Goal: Transaction & Acquisition: Purchase product/service

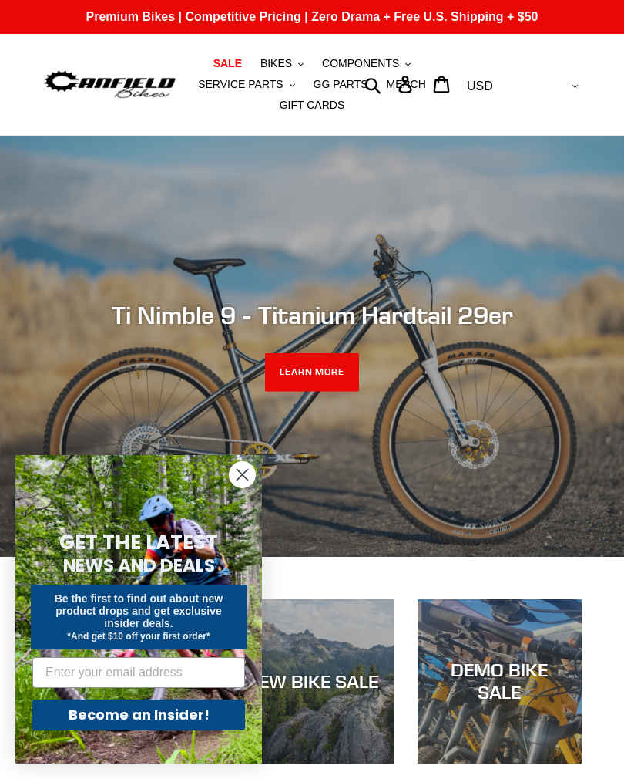
click at [247, 475] on circle "Close dialog" at bounding box center [242, 474] width 25 height 25
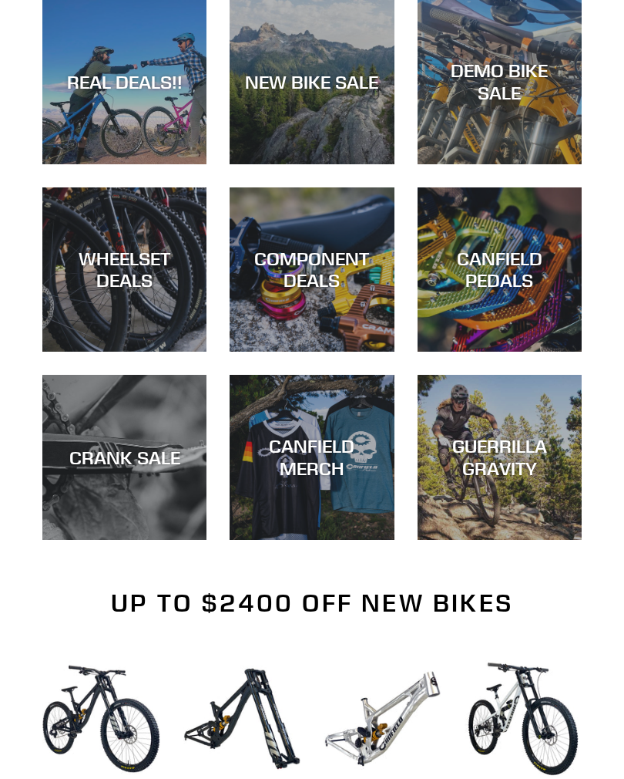
scroll to position [597, 0]
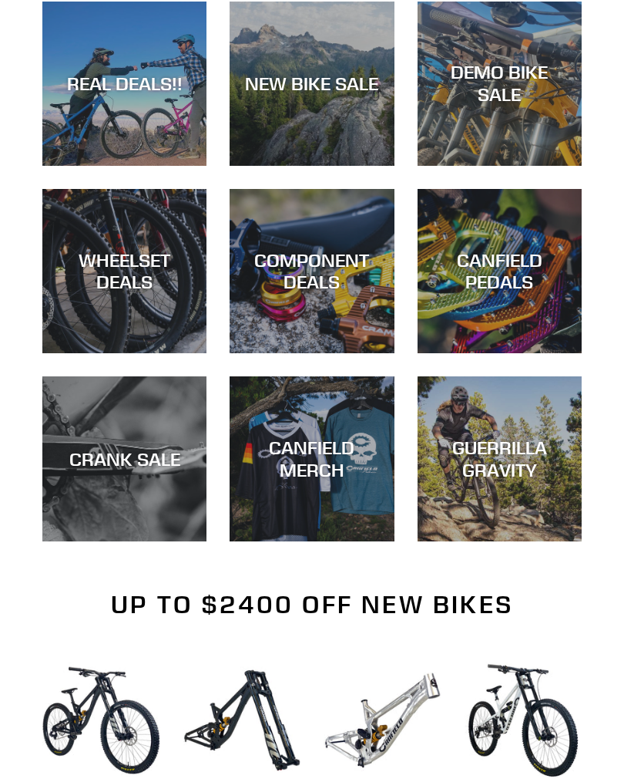
click at [105, 277] on div "WHEELSET DEALS" at bounding box center [124, 272] width 164 height 45
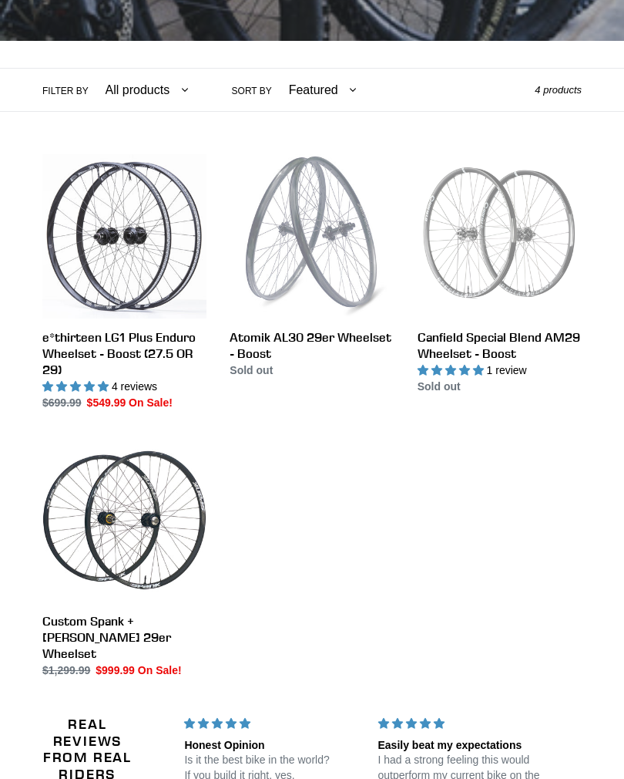
scroll to position [328, 0]
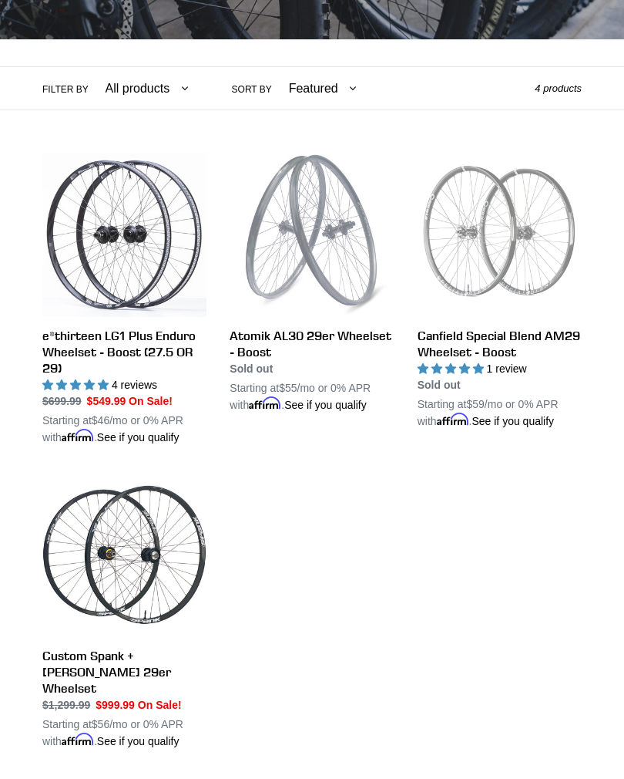
click at [96, 250] on link "e*thirteen LG1 Plus Enduro Wheelset - Boost (27.5 OR 29)" at bounding box center [124, 299] width 164 height 293
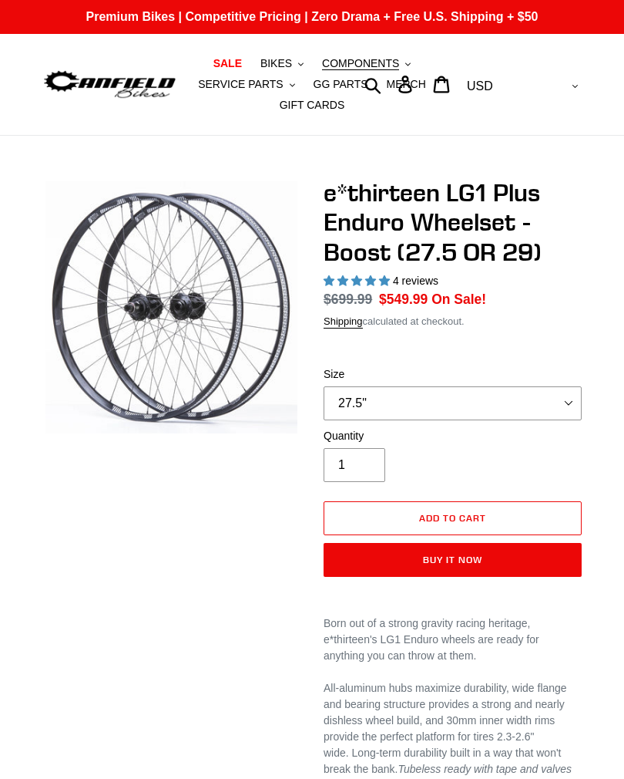
select select "highest-rating"
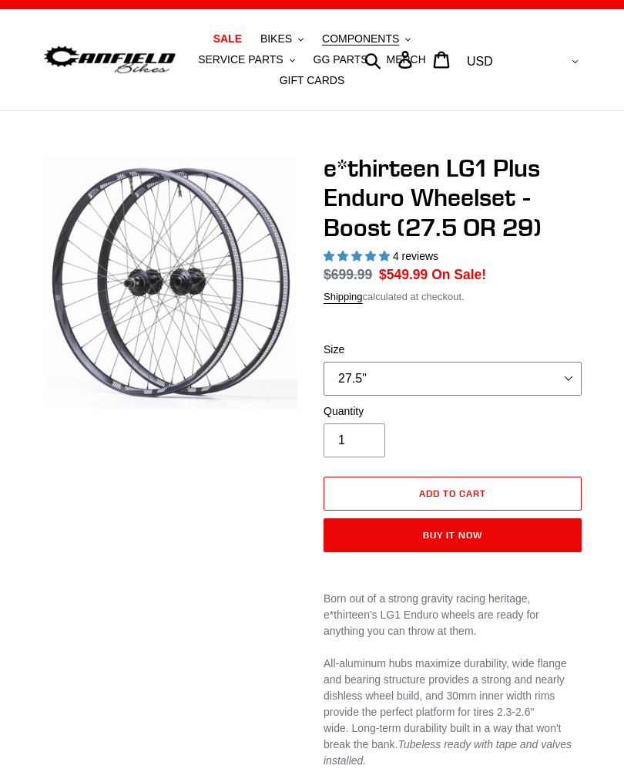
click at [565, 384] on select "27.5" 29"" at bounding box center [453, 379] width 258 height 34
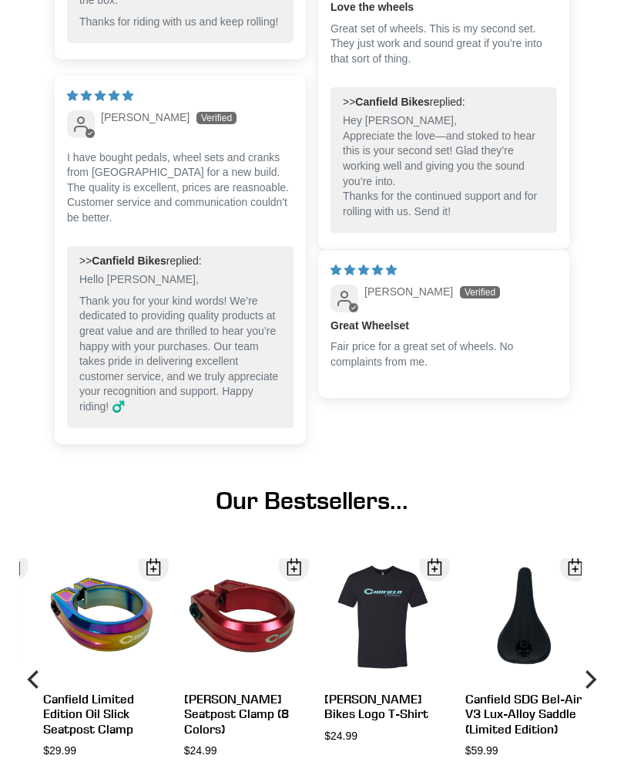
scroll to position [1859, 0]
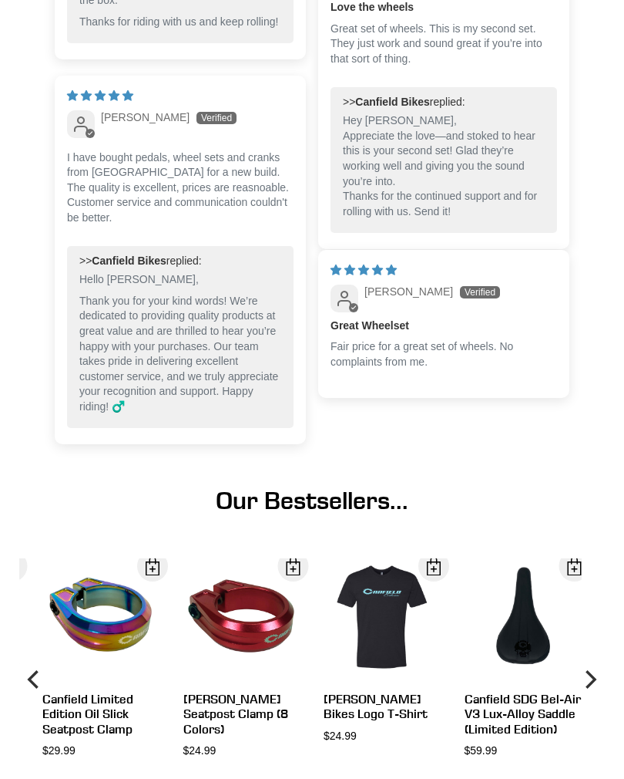
click at [35, 671] on icon "Previous" at bounding box center [34, 679] width 19 height 145
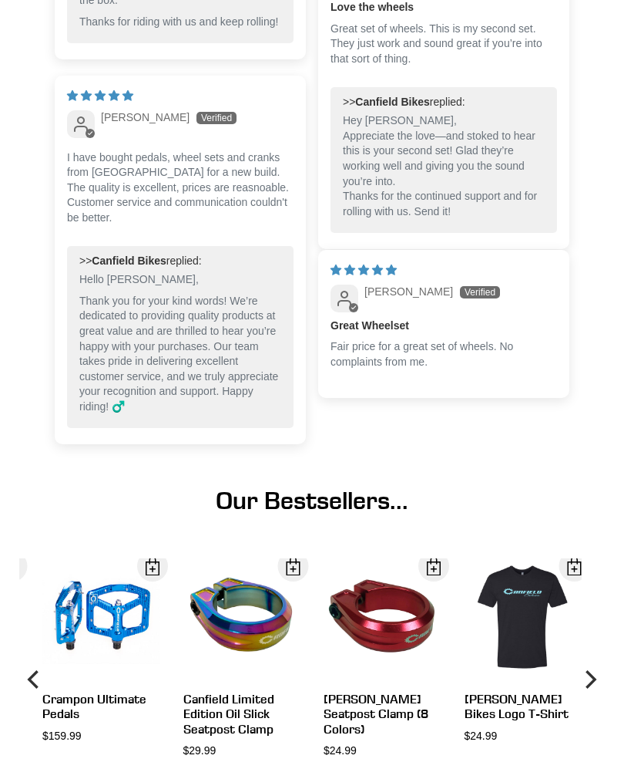
click at [32, 674] on icon "Previous" at bounding box center [34, 679] width 19 height 145
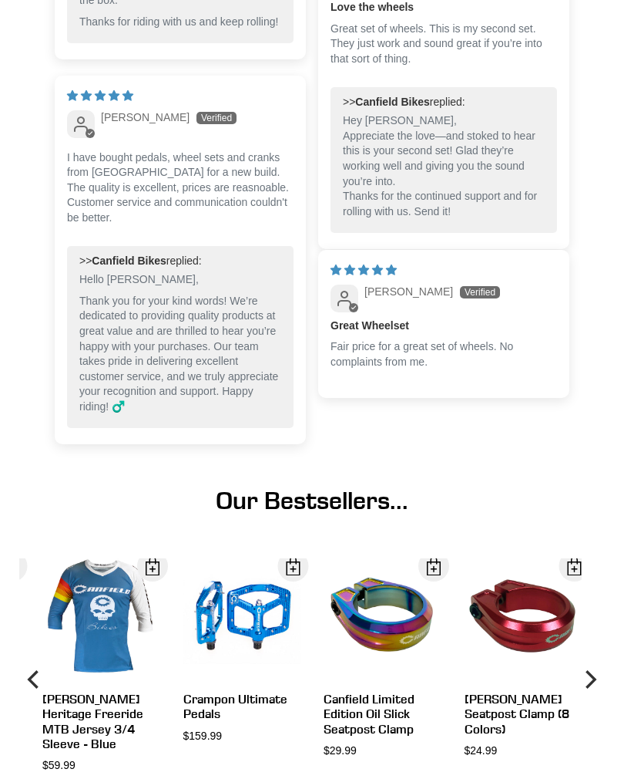
click at [37, 670] on icon "Previous" at bounding box center [32, 679] width 11 height 19
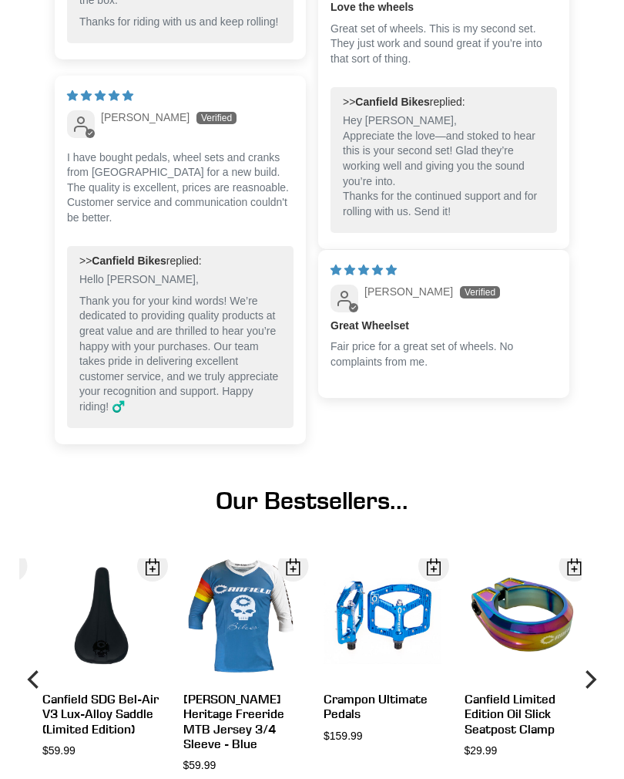
click at [31, 664] on icon "Previous" at bounding box center [34, 679] width 19 height 145
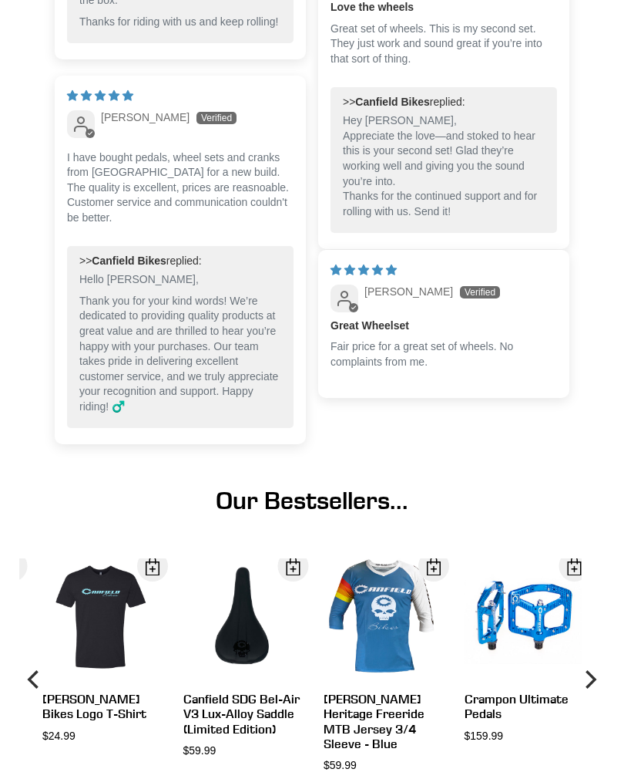
click at [40, 674] on icon "Previous" at bounding box center [34, 679] width 19 height 145
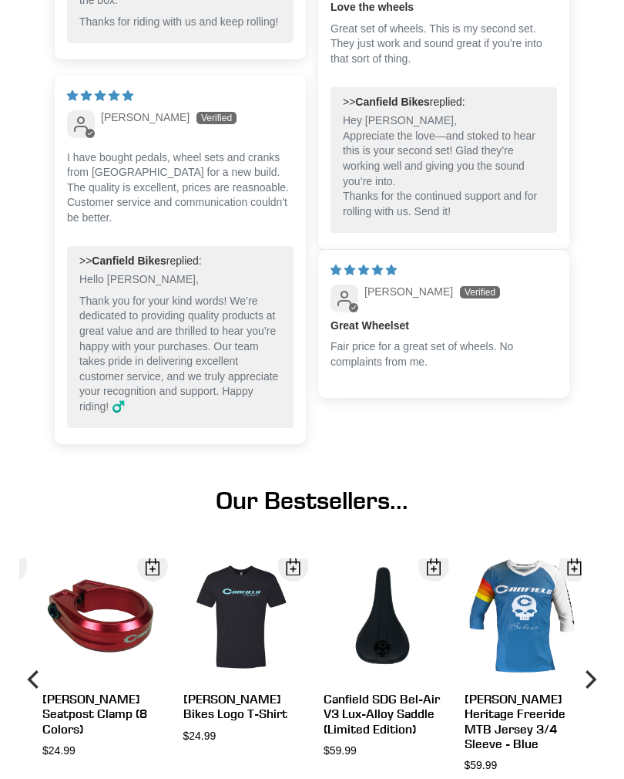
click at [31, 669] on icon "Previous" at bounding box center [34, 679] width 19 height 145
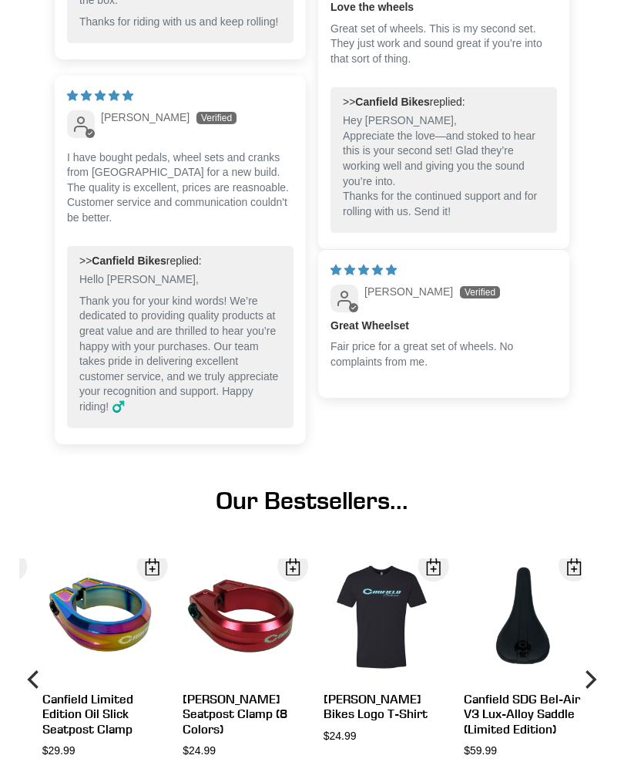
click at [35, 664] on icon "Previous" at bounding box center [34, 679] width 19 height 145
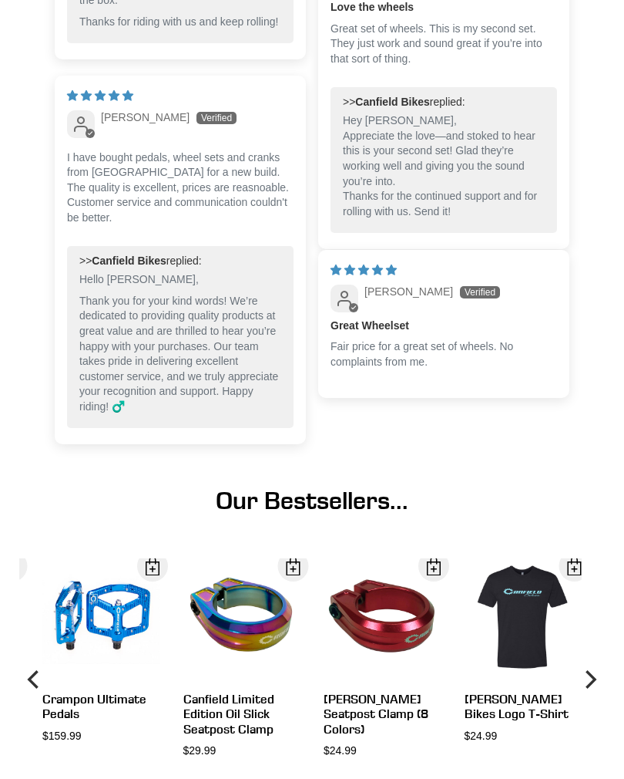
click at [38, 665] on icon "Previous" at bounding box center [34, 679] width 19 height 145
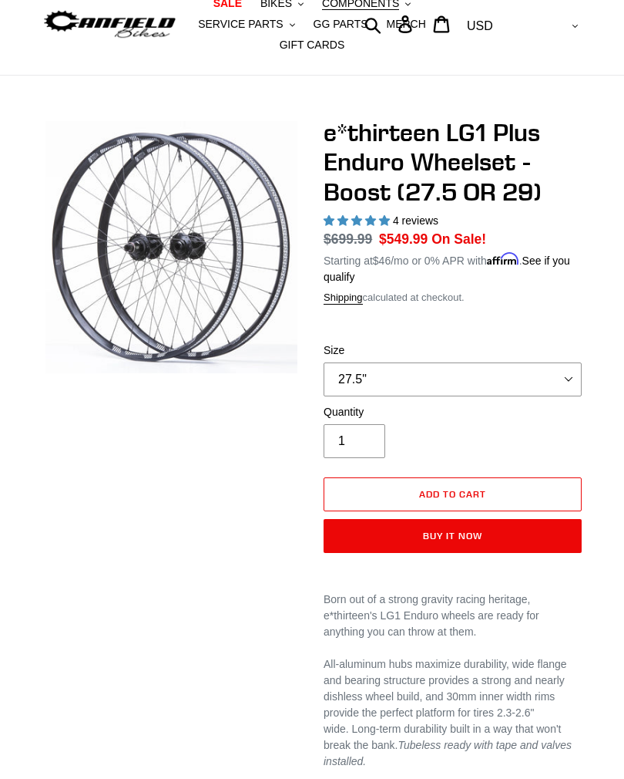
scroll to position [0, 0]
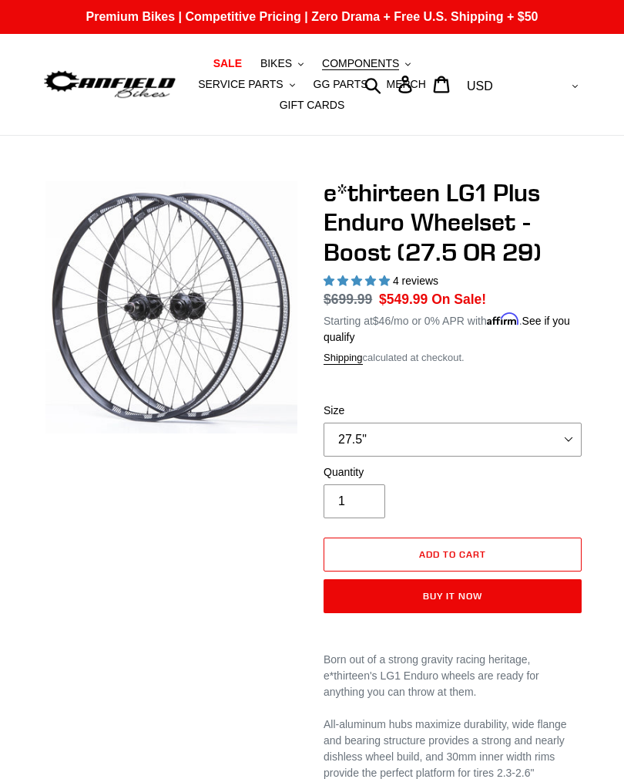
click at [394, 71] on button "COMPONENTS .cls-1{fill:#231f20}" at bounding box center [367, 63] width 104 height 21
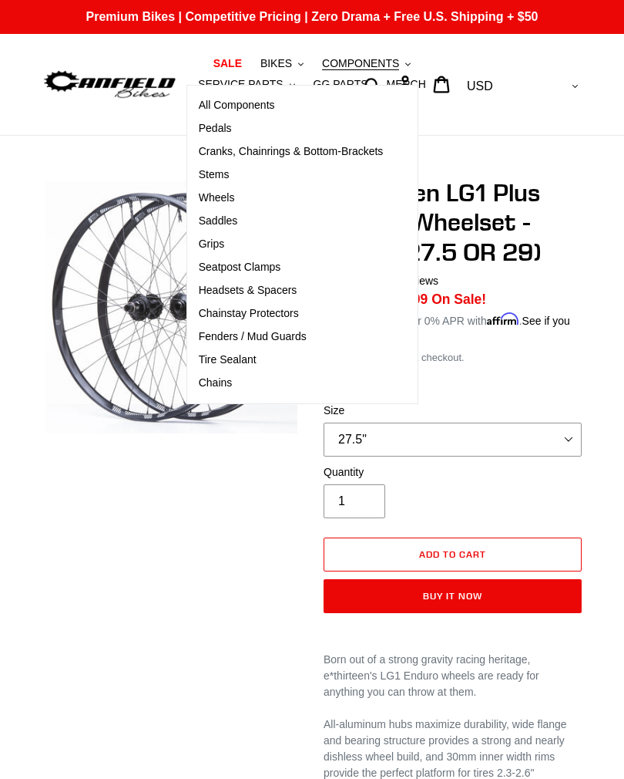
click at [365, 151] on span "Cranks, Chainrings & Bottom-Brackets" at bounding box center [291, 151] width 185 height 13
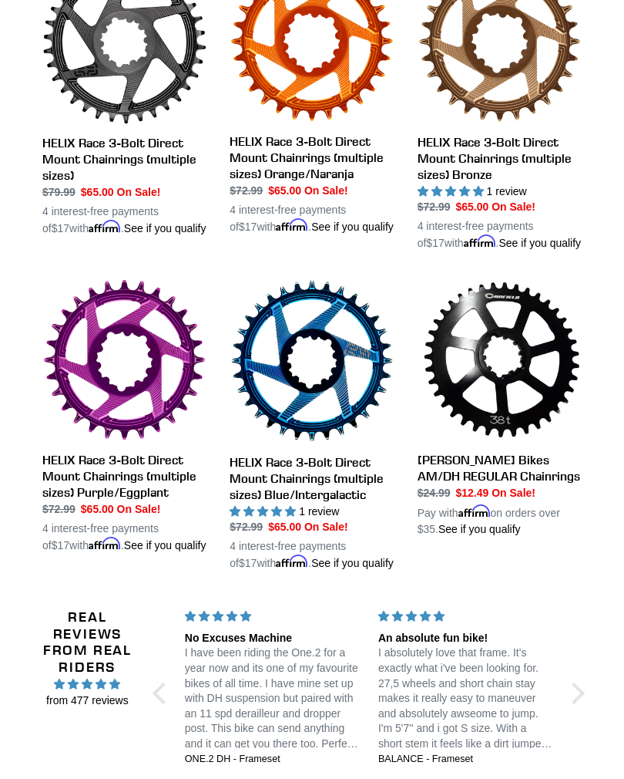
scroll to position [825, 0]
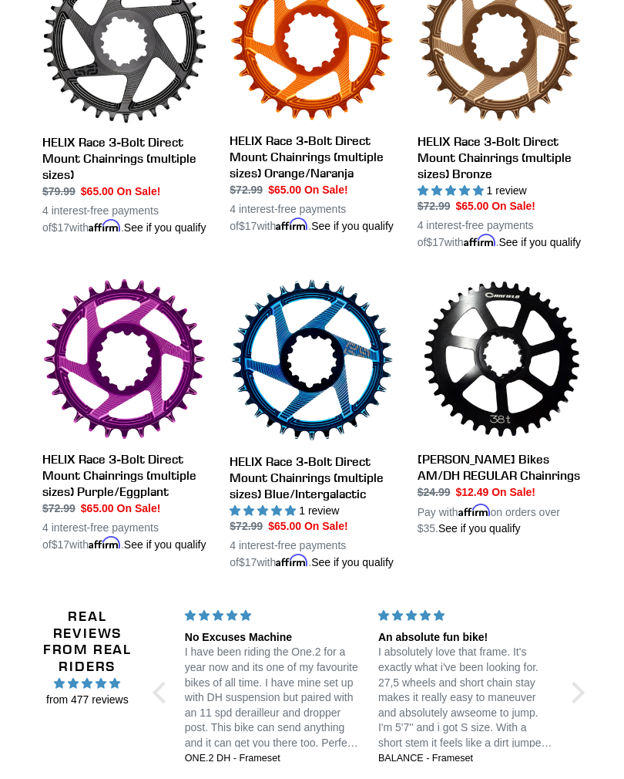
click at [516, 337] on link "[PERSON_NAME] Bikes AM/DH REGULAR Chainrings" at bounding box center [500, 407] width 164 height 259
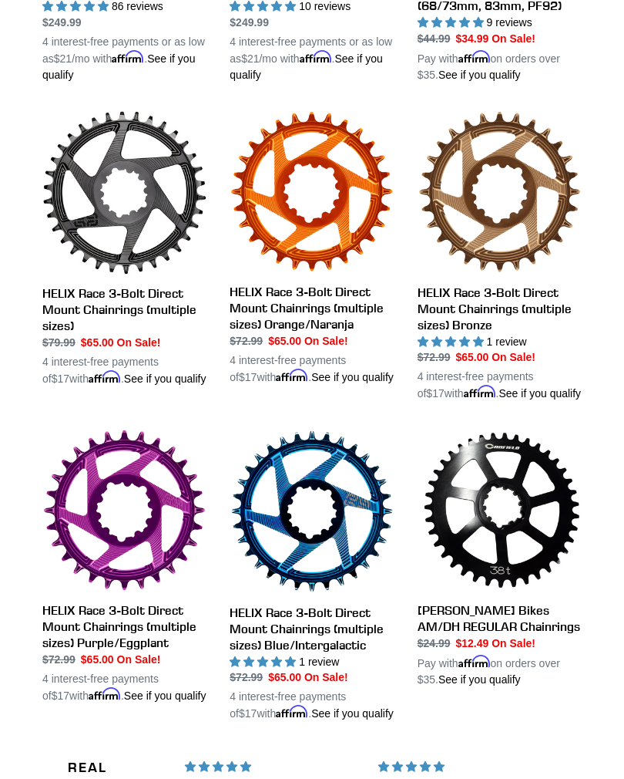
scroll to position [654, 0]
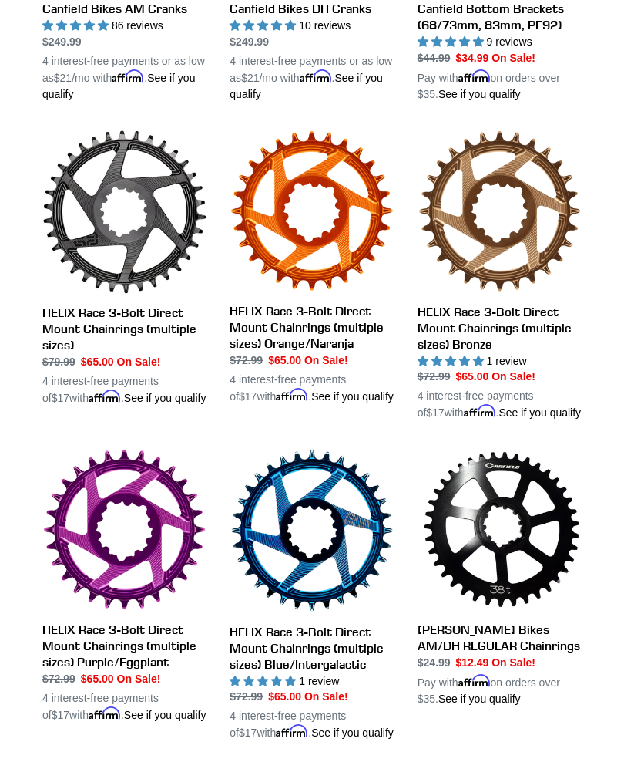
click at [155, 248] on link "HELIX Race 3-Bolt Direct Mount Chainrings (multiple sizes)" at bounding box center [124, 268] width 164 height 277
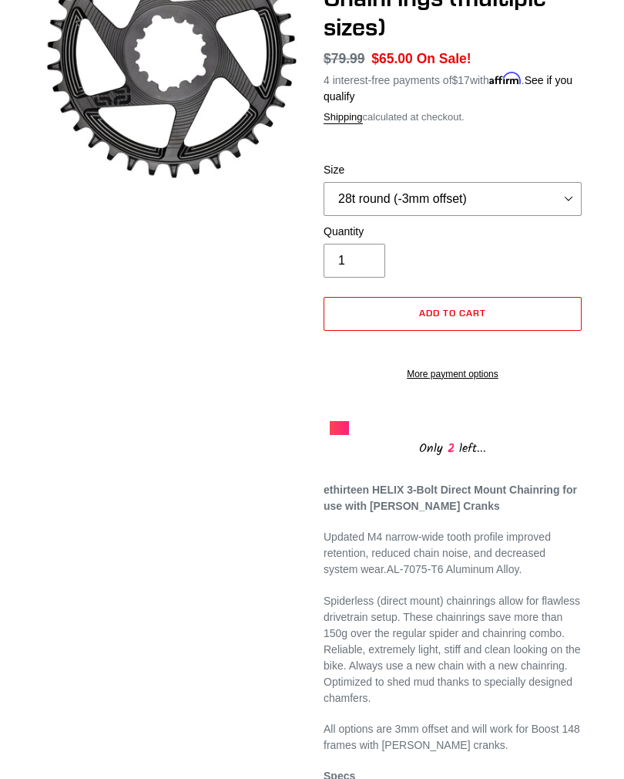
scroll to position [195, 0]
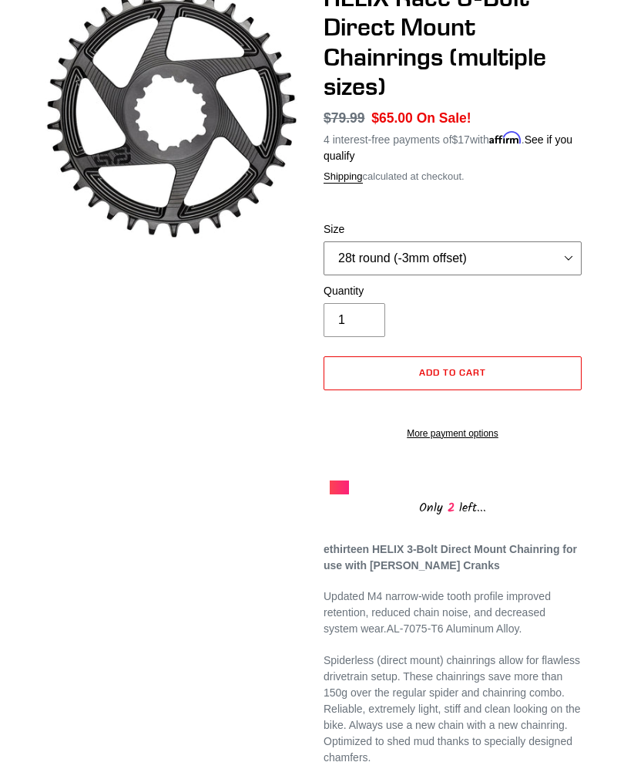
click at [566, 256] on select "28t round (-3mm offset) 30t round (-3mm offset) 32t round (-3mm offset) 34t rou…" at bounding box center [453, 258] width 258 height 34
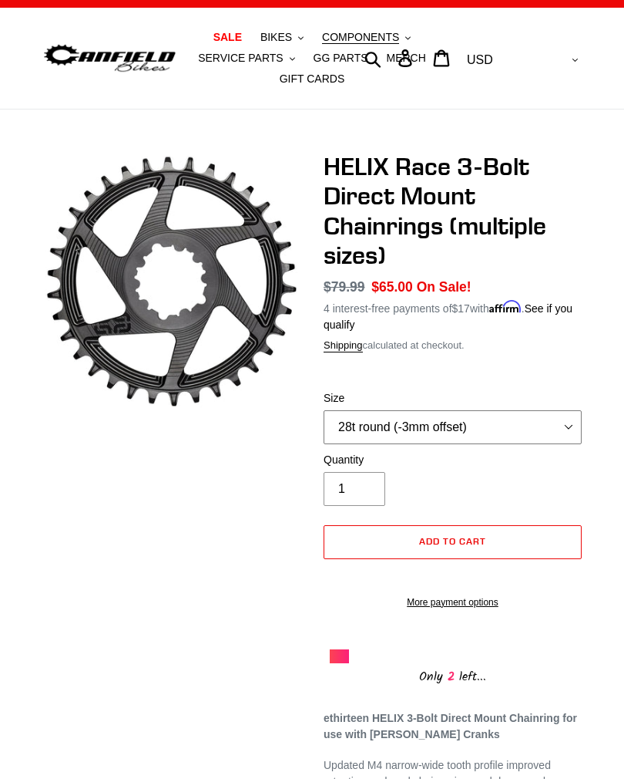
scroll to position [0, 0]
